Goal: Check status

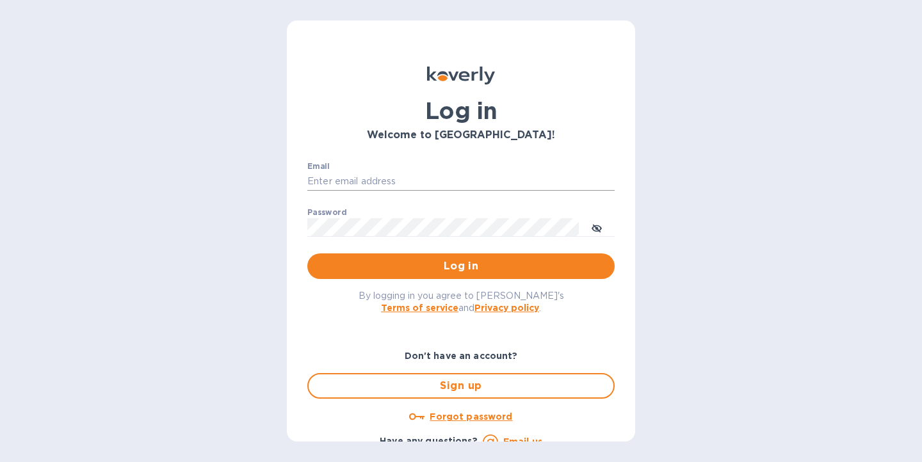
click at [382, 182] on input "Email" at bounding box center [460, 181] width 307 height 19
type input "[EMAIL_ADDRESS][DOMAIN_NAME]"
click at [441, 258] on button "Log in" at bounding box center [460, 267] width 307 height 26
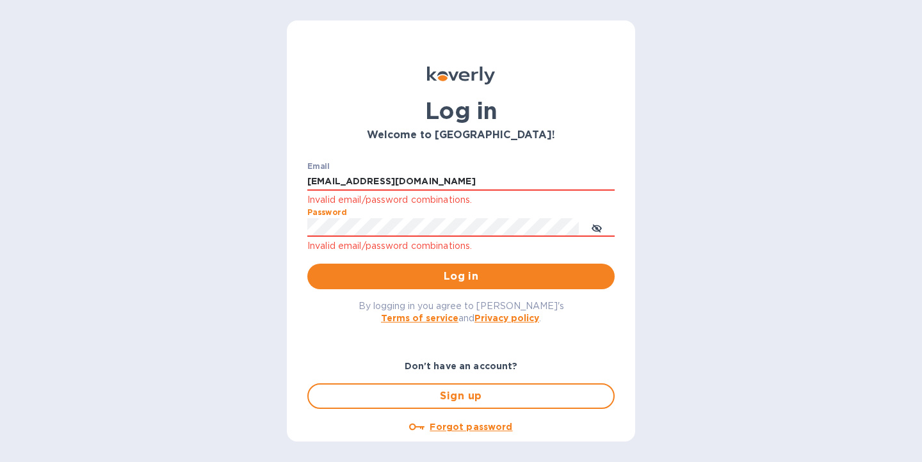
click at [302, 227] on div "Email [EMAIL_ADDRESS][DOMAIN_NAME] Invalid email/password combinations. Passwor…" at bounding box center [461, 226] width 328 height 149
click at [450, 275] on span "Log in" at bounding box center [461, 276] width 287 height 15
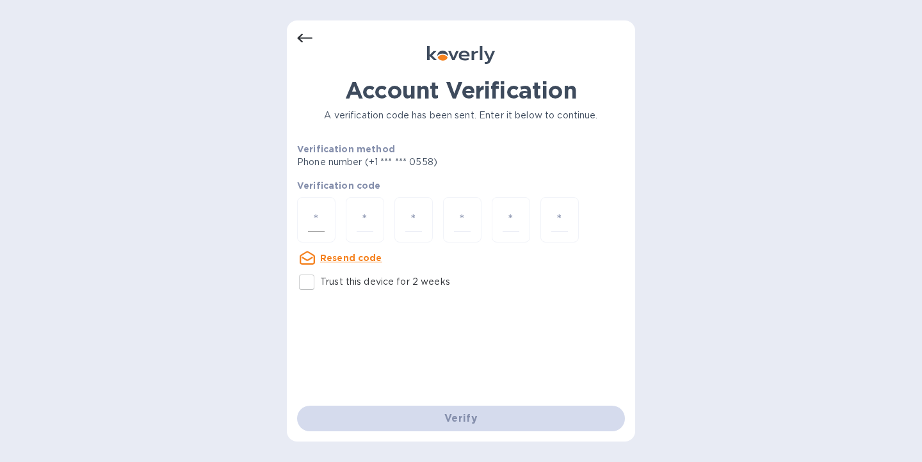
click at [316, 216] on input "number" at bounding box center [316, 220] width 17 height 24
type input "3"
type input "8"
type input "2"
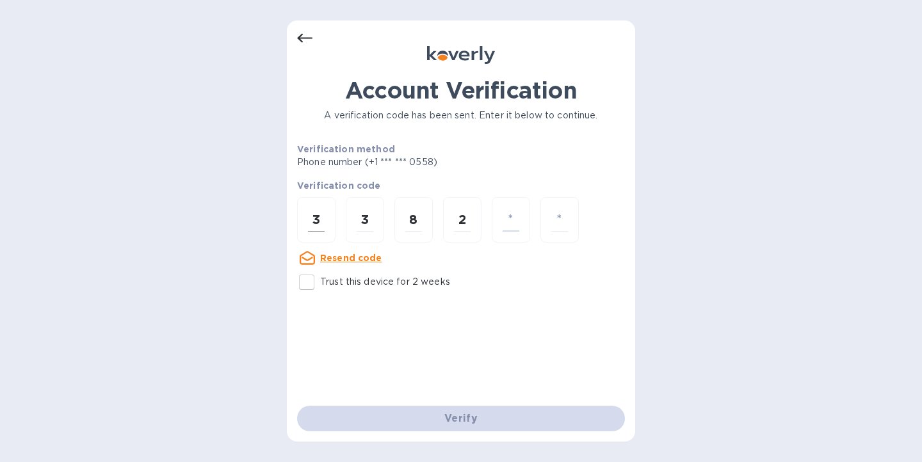
type input "2"
type input "1"
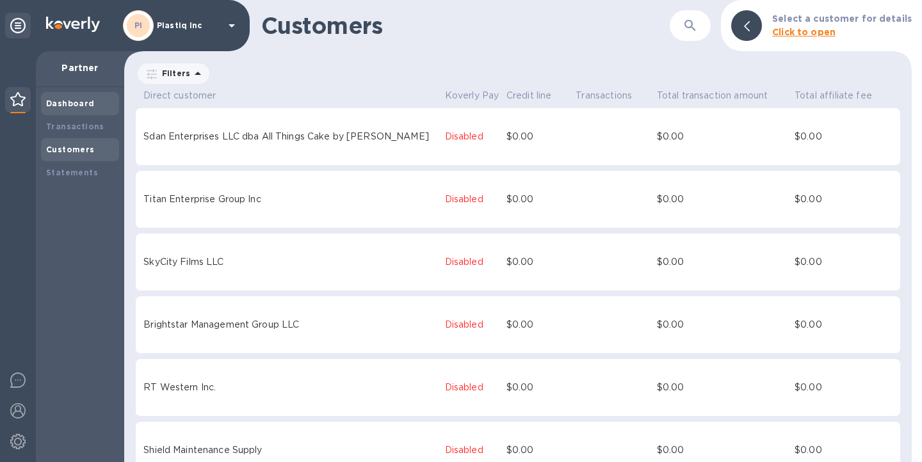
click at [77, 104] on b "Dashboard" at bounding box center [70, 104] width 49 height 10
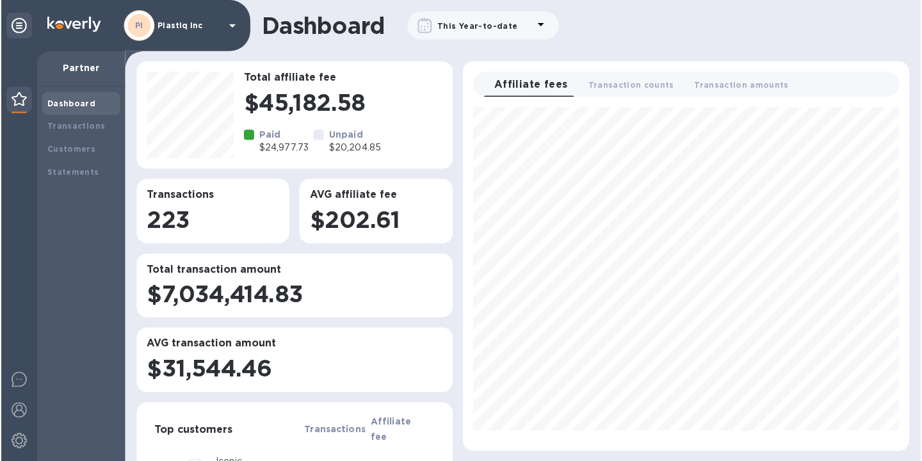
scroll to position [334, 437]
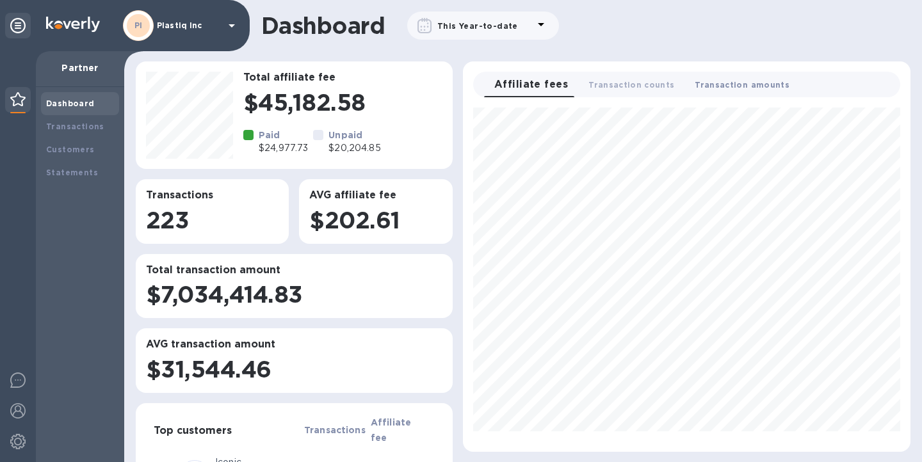
click at [737, 83] on span "Transaction amounts 0" at bounding box center [742, 84] width 95 height 13
click at [602, 85] on span "Transaction counts 0" at bounding box center [617, 84] width 86 height 13
click at [717, 85] on span "Transaction amounts 0" at bounding box center [747, 84] width 95 height 13
click at [533, 81] on span "Affiliate fees 0" at bounding box center [524, 84] width 60 height 13
